Goal: Task Accomplishment & Management: Manage account settings

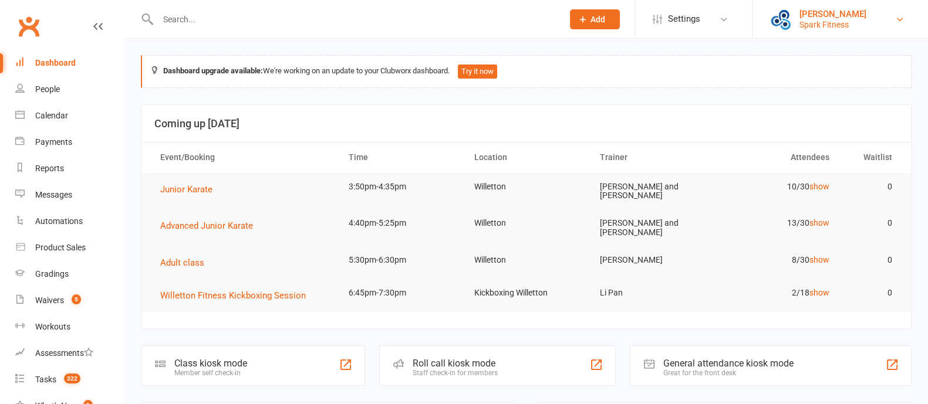
click at [820, 17] on div "[PERSON_NAME]" at bounding box center [832, 14] width 67 height 11
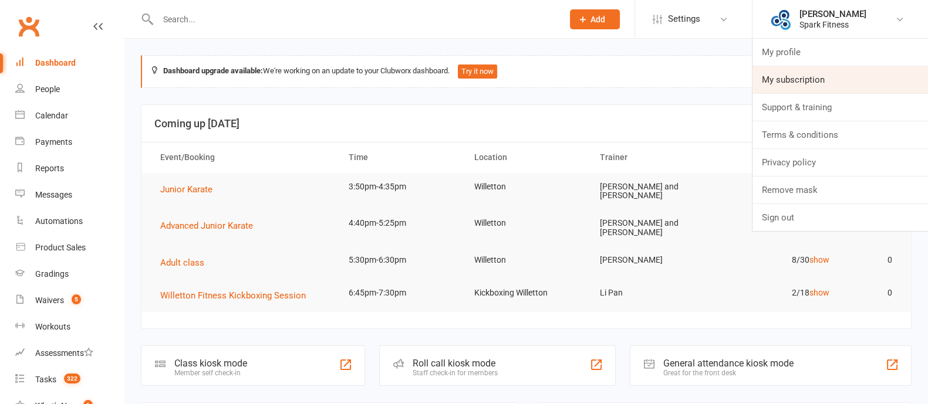
click at [810, 71] on link "My subscription" at bounding box center [839, 79] width 175 height 27
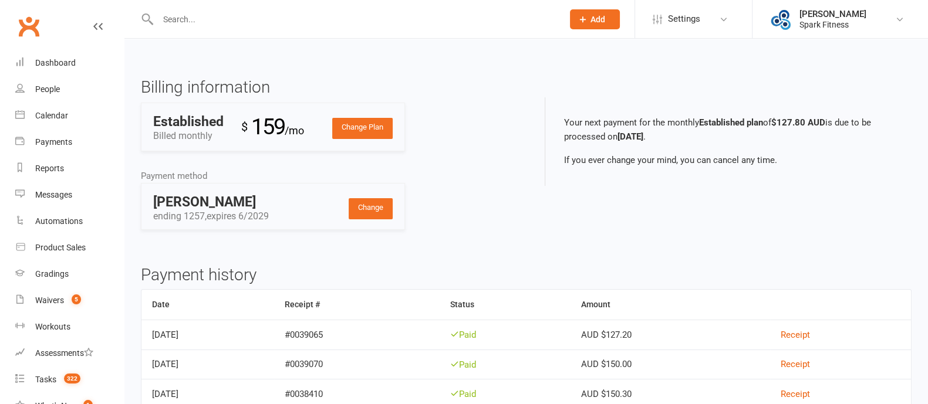
scroll to position [293, 0]
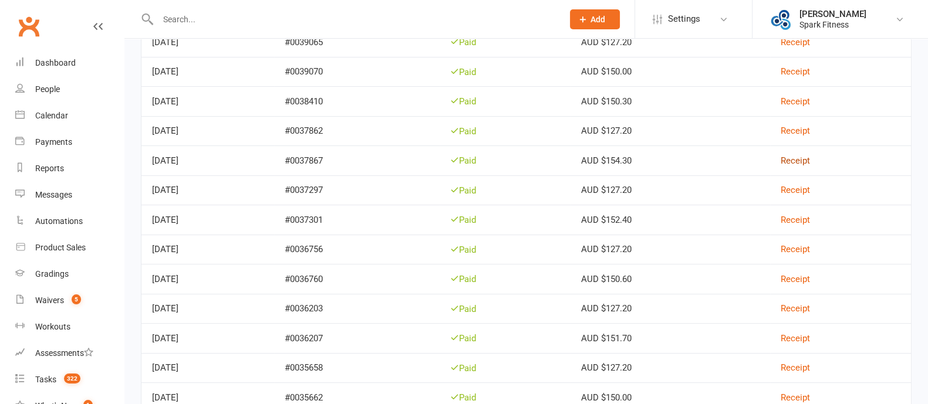
click at [804, 159] on link "Receipt" at bounding box center [795, 161] width 29 height 11
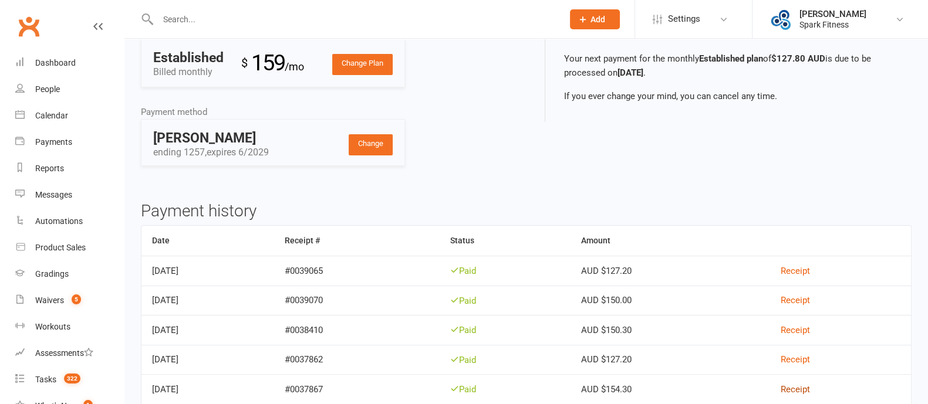
scroll to position [0, 0]
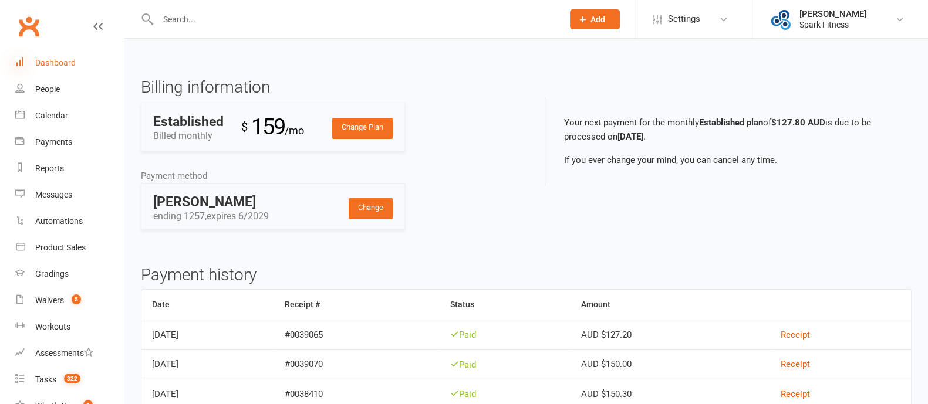
click at [22, 65] on icon at bounding box center [19, 61] width 9 height 9
